Goal: Transaction & Acquisition: Purchase product/service

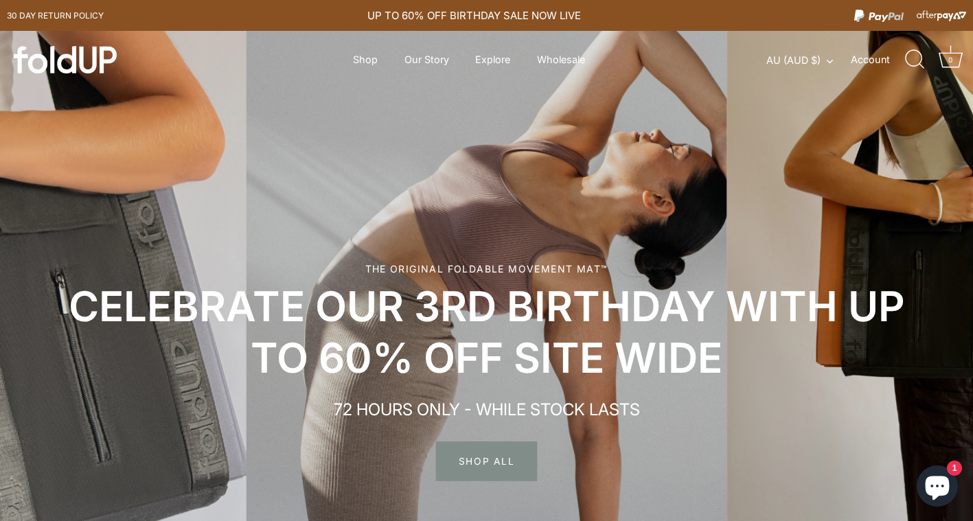
click at [479, 460] on span "SHOP ALL" at bounding box center [486, 462] width 101 height 40
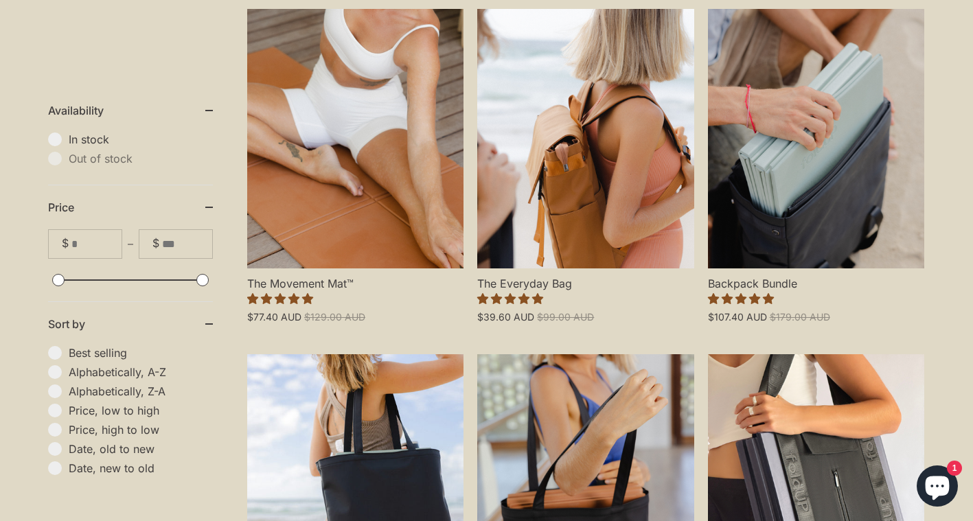
scroll to position [388, 0]
click at [374, 196] on link "The Movement Mat™" at bounding box center [355, 138] width 216 height 260
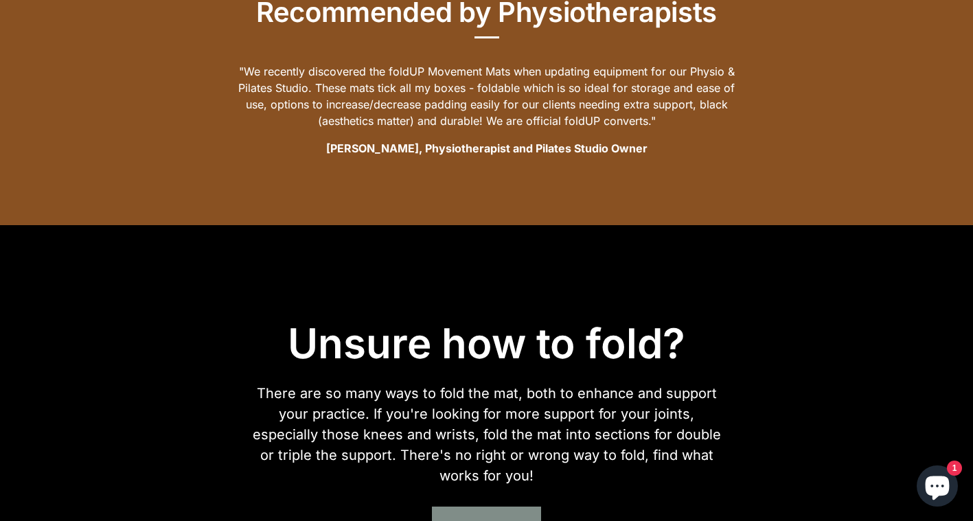
scroll to position [2191, 0]
click at [850, 323] on div "Unsure how to fold? There are so many ways to fold the mat, both to enhance and…" at bounding box center [486, 431] width 877 height 316
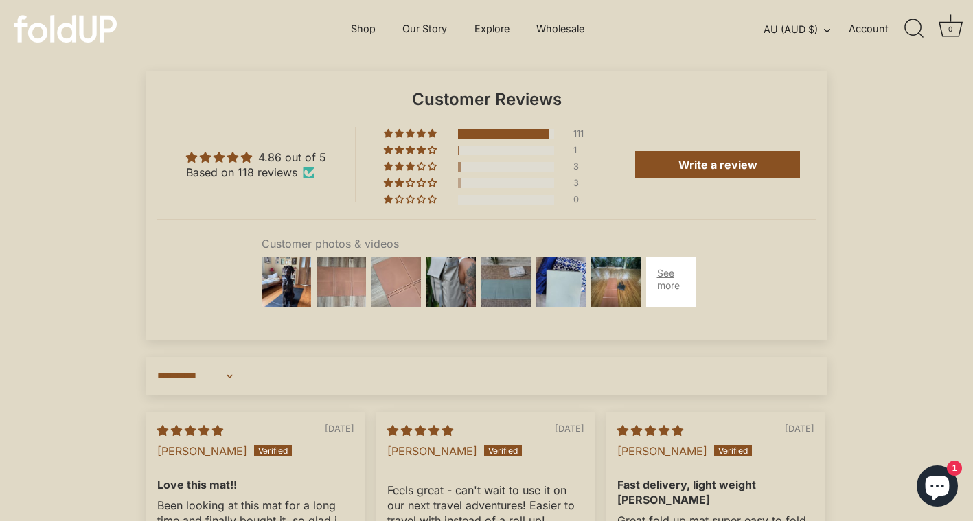
scroll to position [3699, 0]
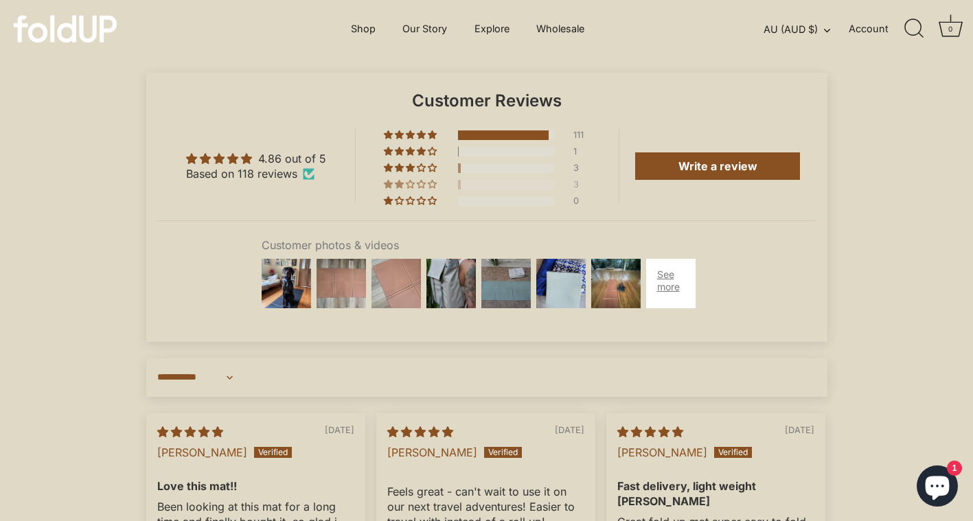
click at [409, 188] on span "3% (3) reviews with 2 star rating" at bounding box center [411, 184] width 11 height 8
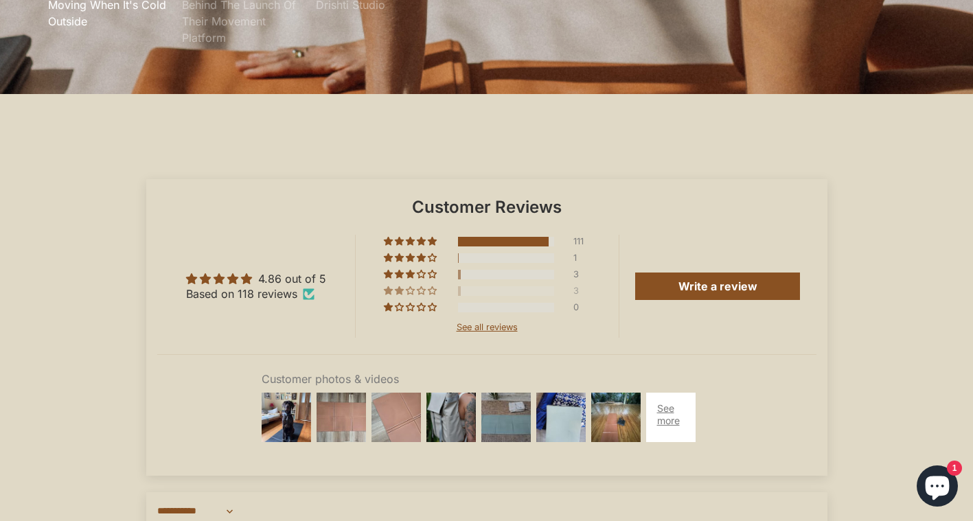
scroll to position [3593, 0]
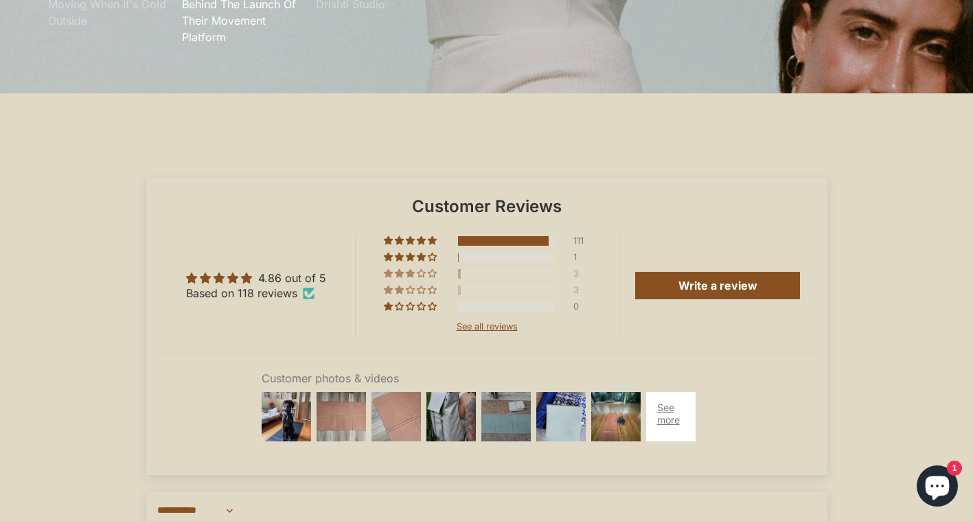
click at [405, 278] on span "3% (3) reviews with 3 star rating" at bounding box center [400, 273] width 11 height 8
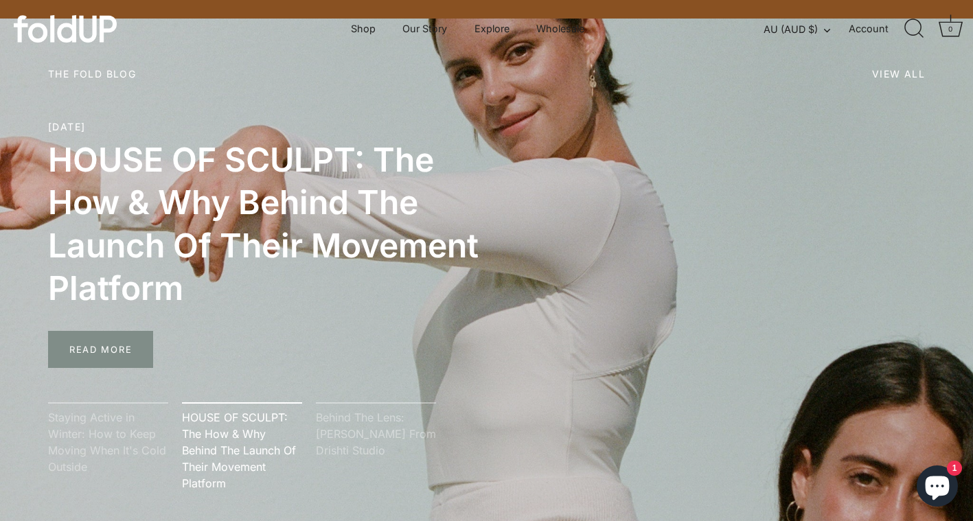
scroll to position [3121, 0]
